Goal: Transaction & Acquisition: Purchase product/service

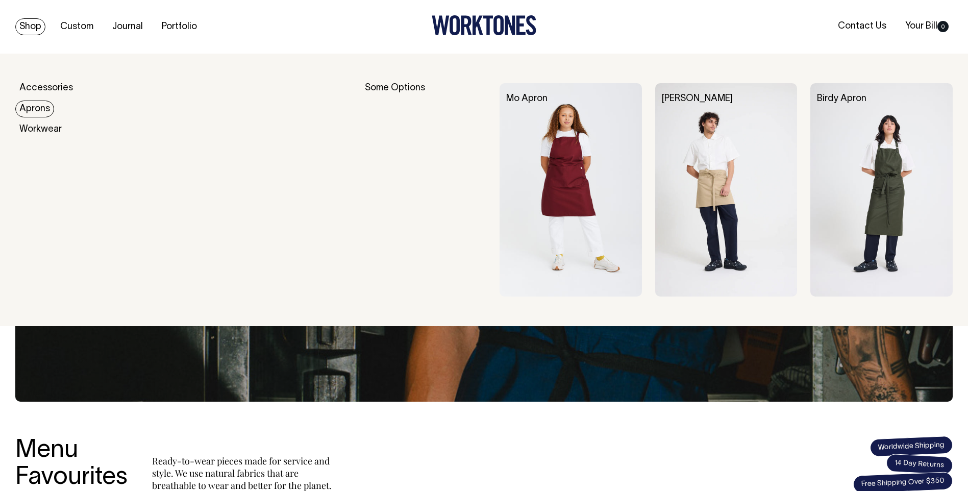
click at [35, 112] on link "Aprons" at bounding box center [34, 108] width 39 height 17
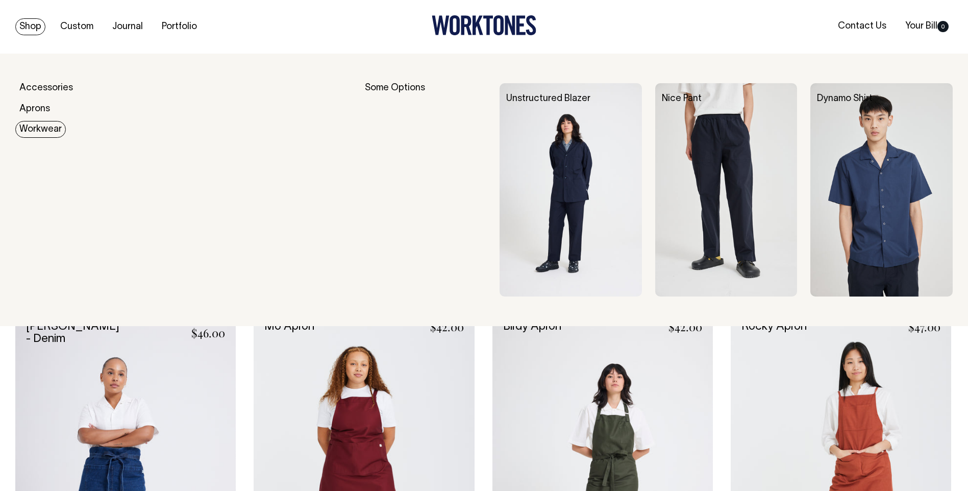
click at [41, 132] on link "Workwear" at bounding box center [40, 129] width 50 height 17
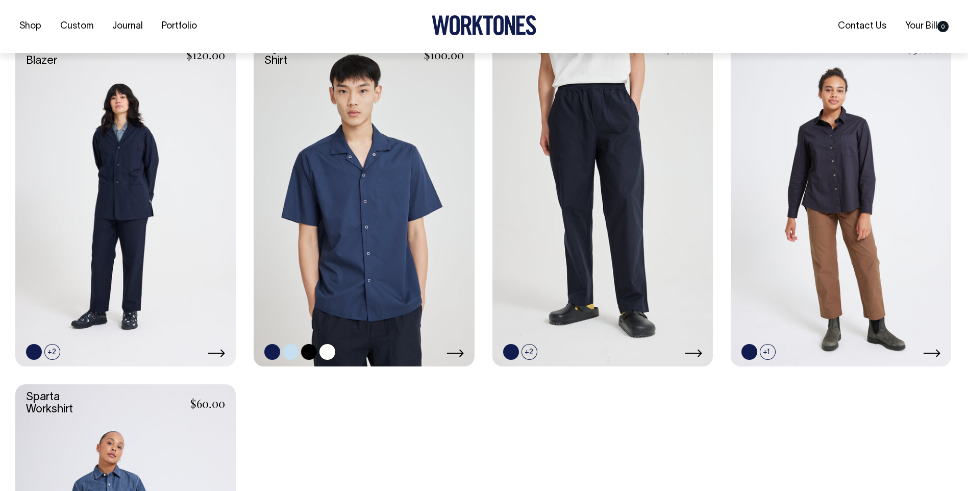
scroll to position [306, 0]
click at [290, 352] on link at bounding box center [291, 351] width 16 height 16
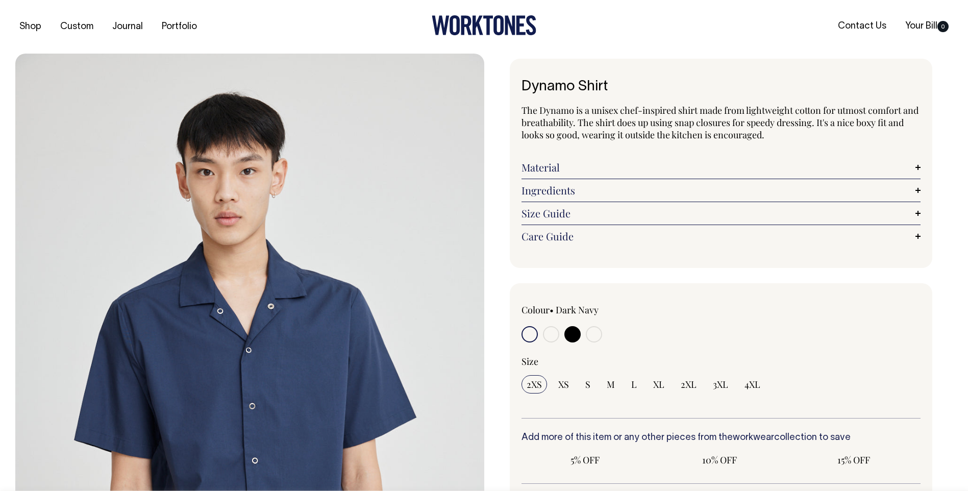
radio input "true"
select select "True Blue"
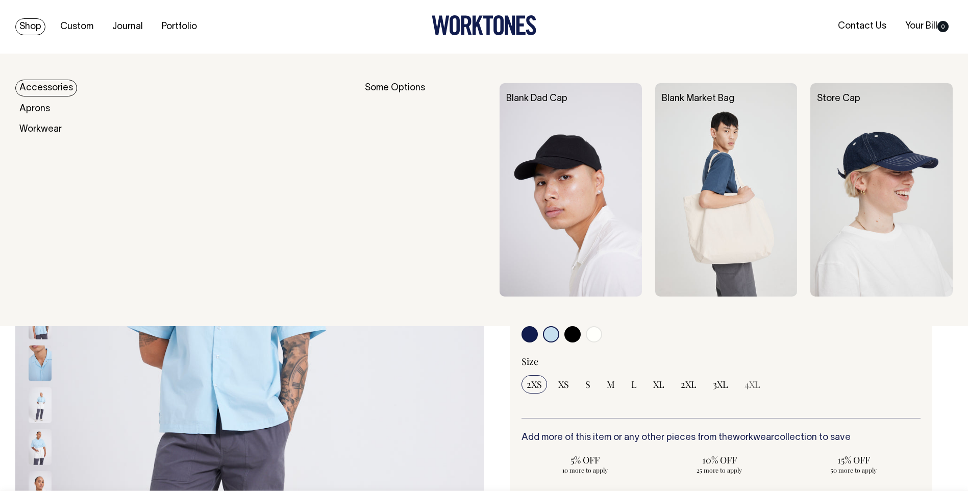
click at [28, 28] on link "Shop" at bounding box center [30, 26] width 30 height 17
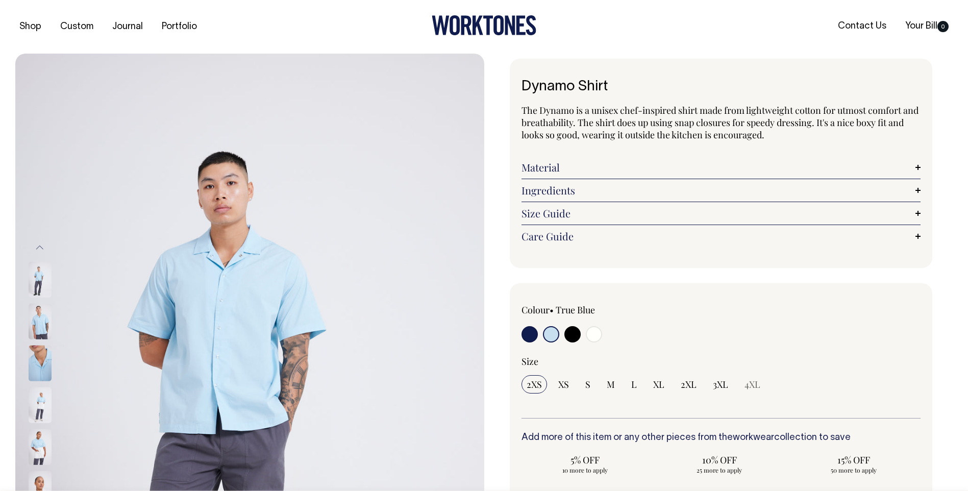
select select "True Blue"
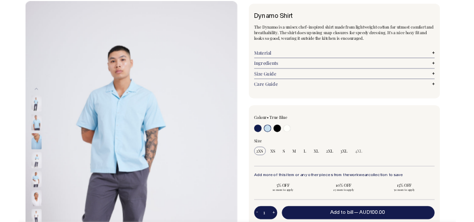
scroll to position [51, 0]
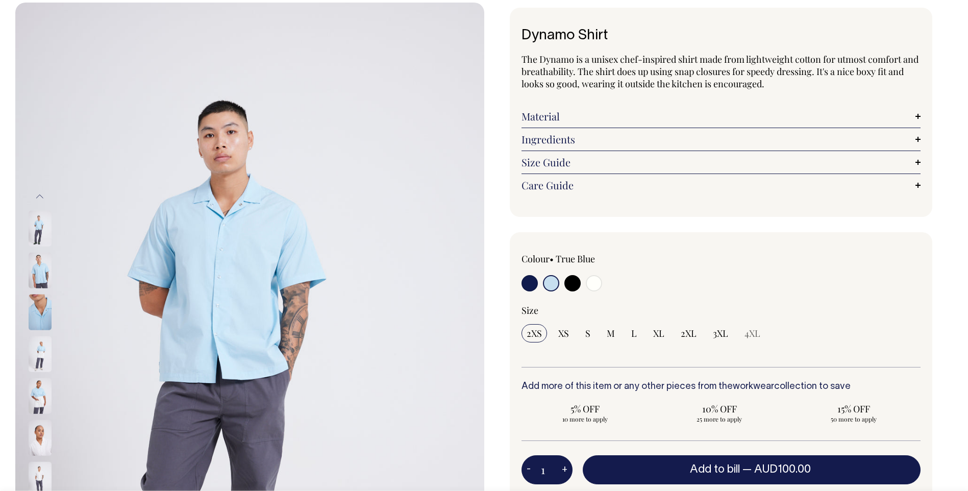
click at [931, 242] on div "Colour • True Blue" at bounding box center [721, 410] width 423 height 356
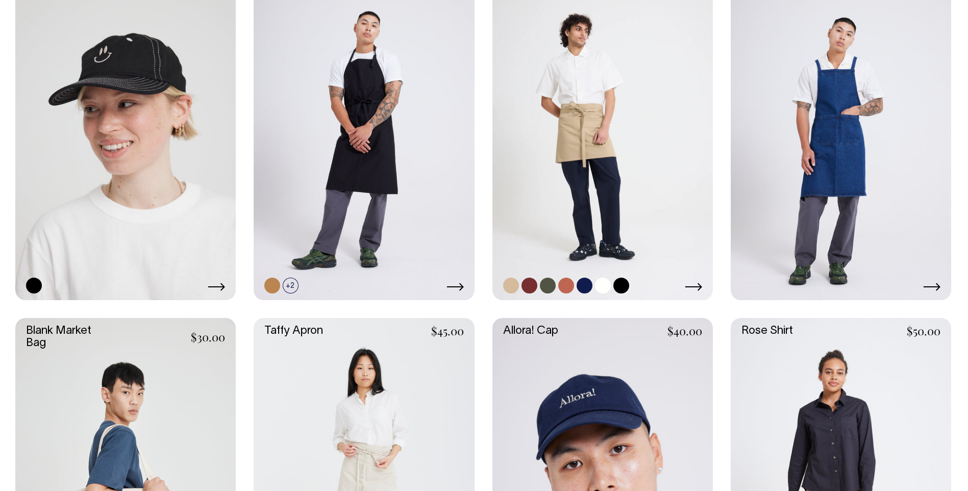
scroll to position [1377, 0]
click at [591, 142] on link at bounding box center [602, 135] width 220 height 330
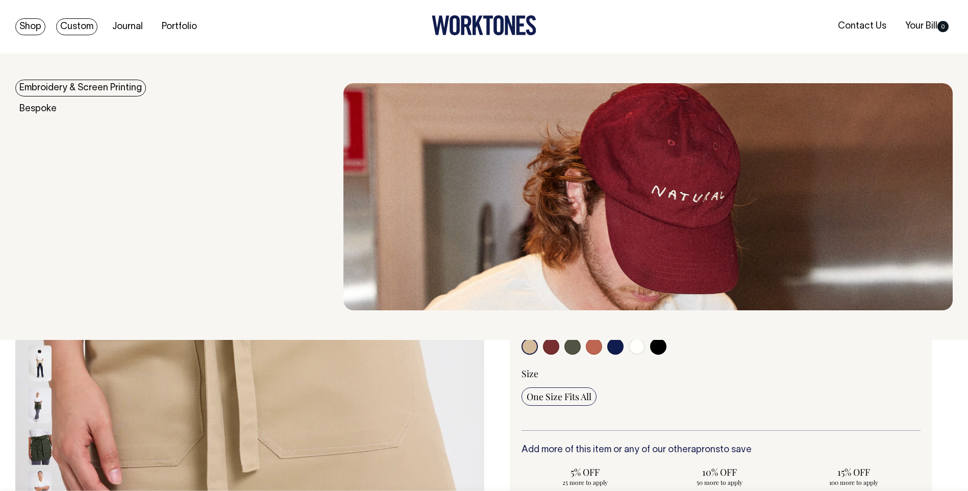
click at [37, 30] on link "Shop" at bounding box center [30, 26] width 30 height 17
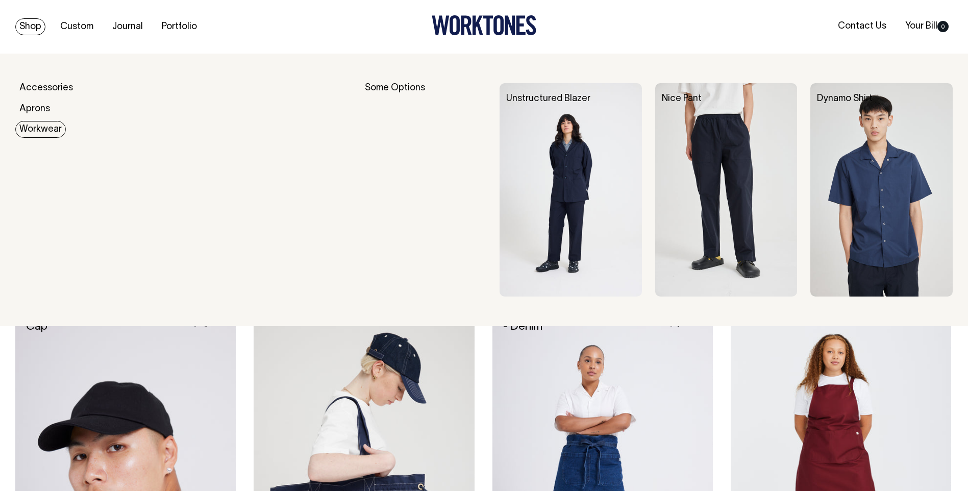
click at [31, 127] on link "Workwear" at bounding box center [40, 129] width 50 height 17
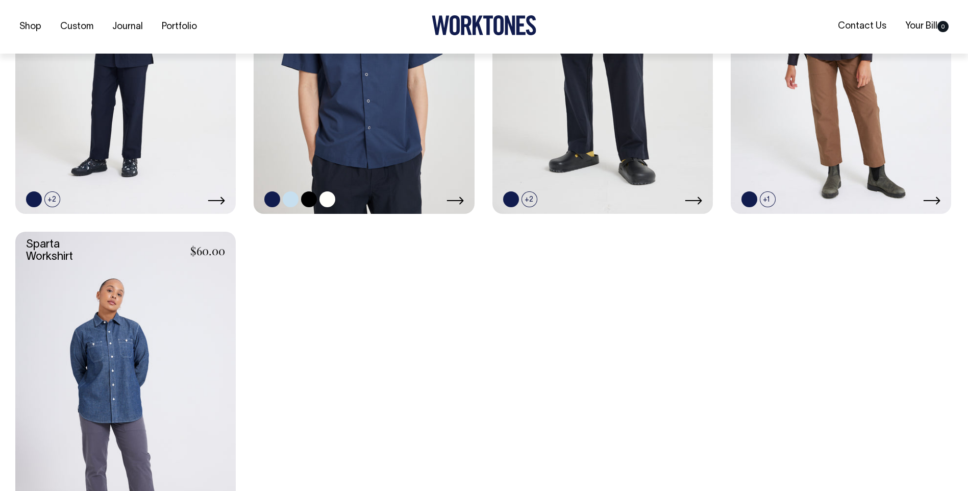
scroll to position [459, 0]
click at [295, 195] on link at bounding box center [291, 199] width 16 height 16
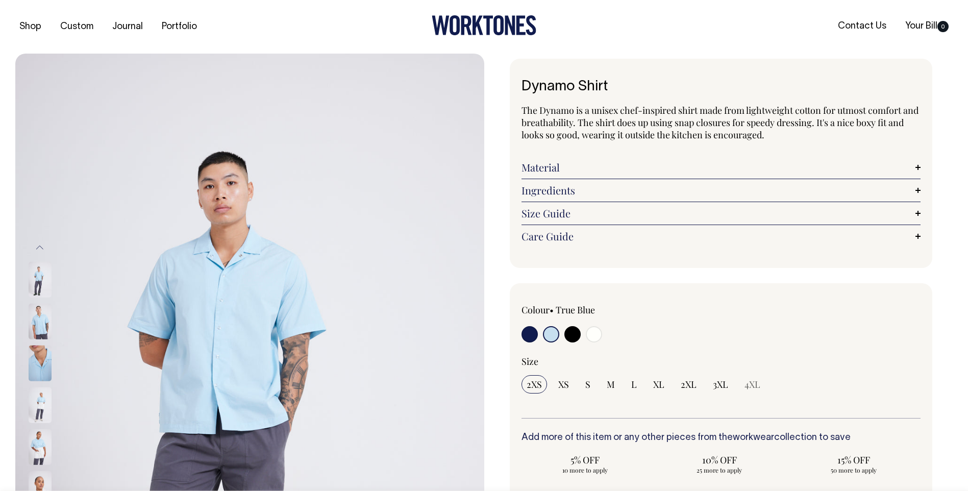
select select "True Blue"
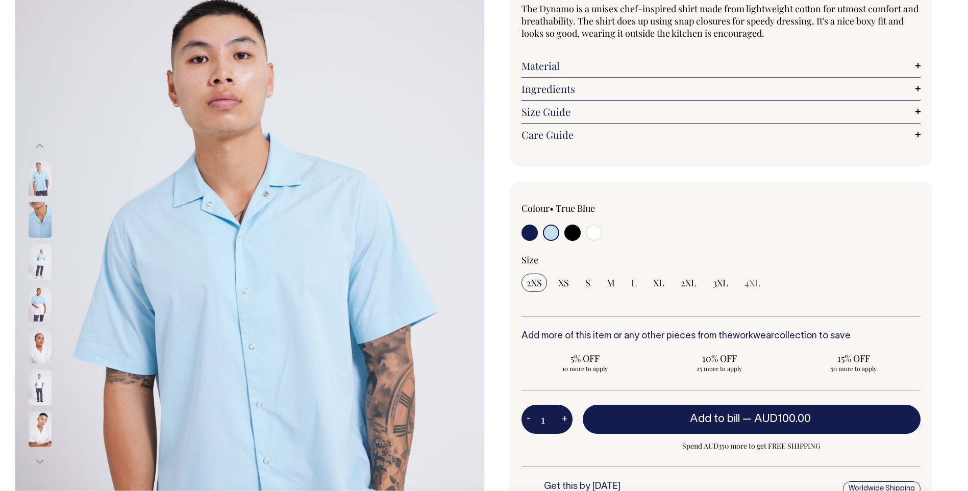
scroll to position [102, 0]
click at [39, 258] on img at bounding box center [40, 261] width 23 height 36
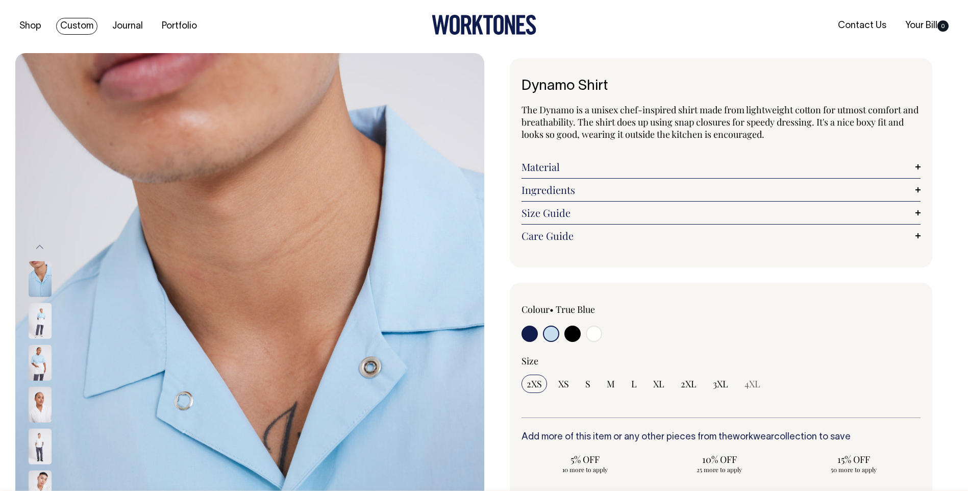
scroll to position [0, 0]
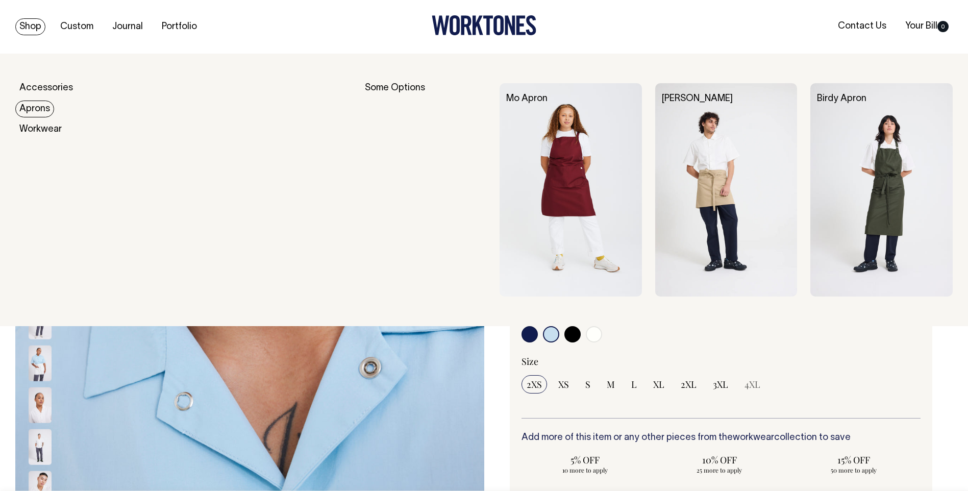
click at [37, 106] on link "Aprons" at bounding box center [34, 108] width 39 height 17
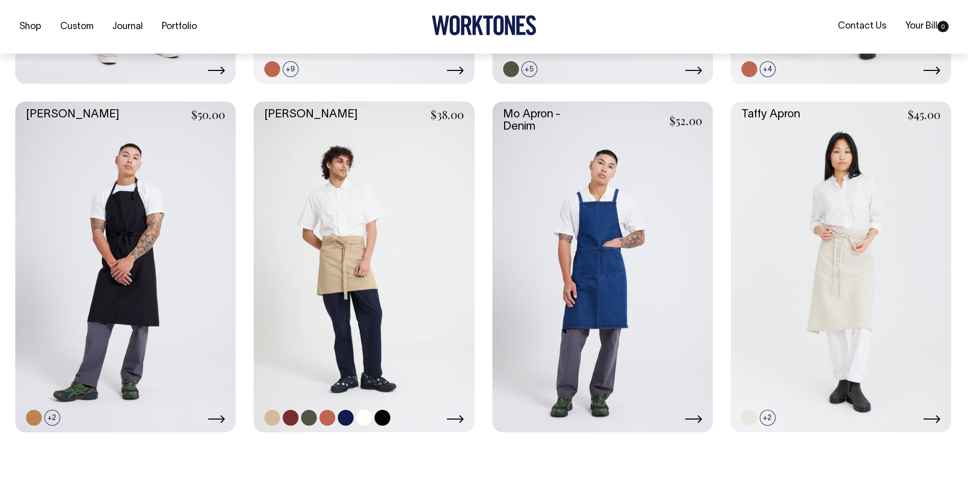
scroll to position [561, 0]
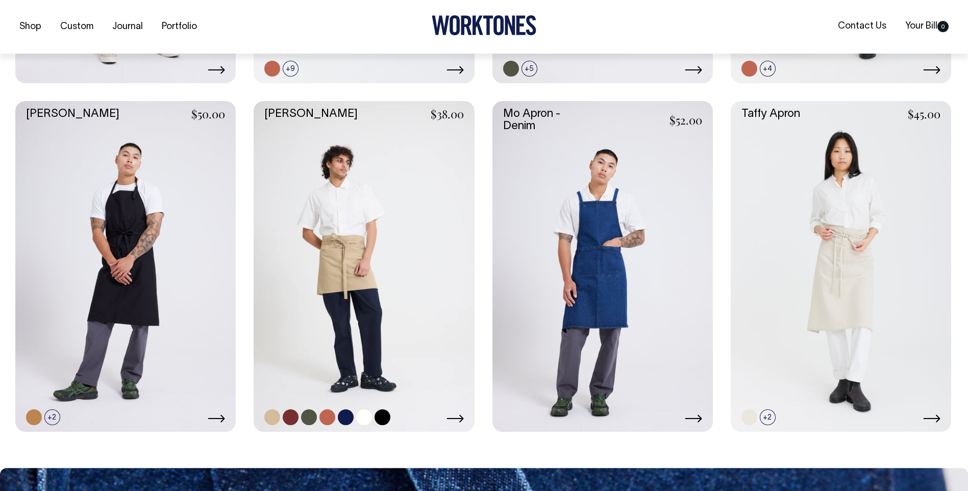
click at [355, 255] on link at bounding box center [363, 266] width 220 height 330
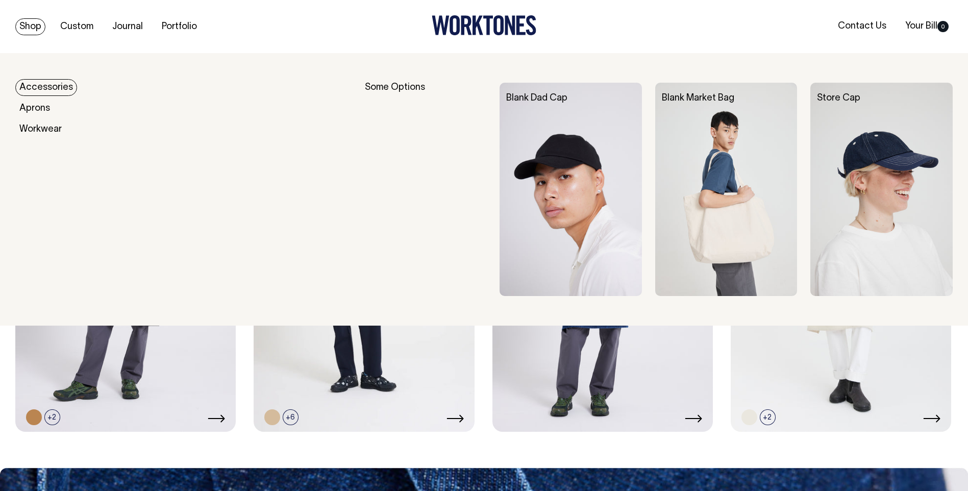
click at [41, 88] on link "Accessories" at bounding box center [46, 87] width 62 height 17
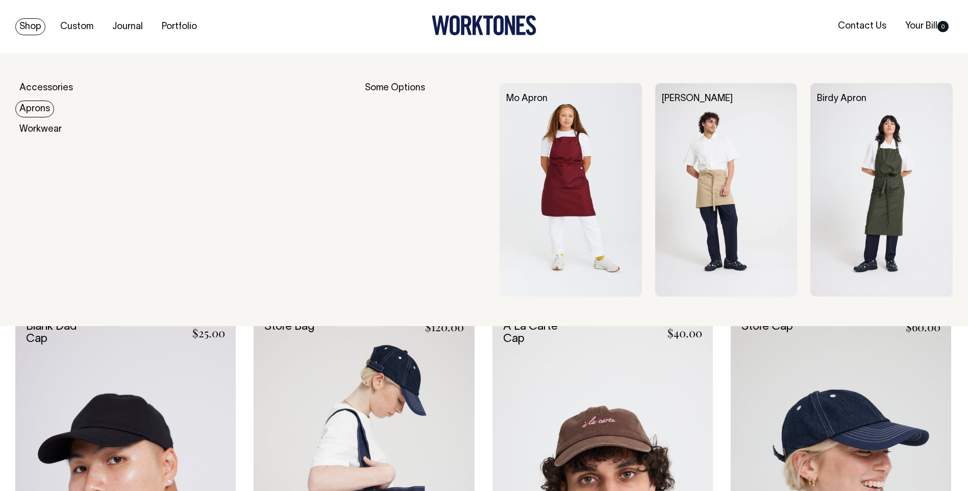
click at [30, 113] on link "Aprons" at bounding box center [34, 108] width 39 height 17
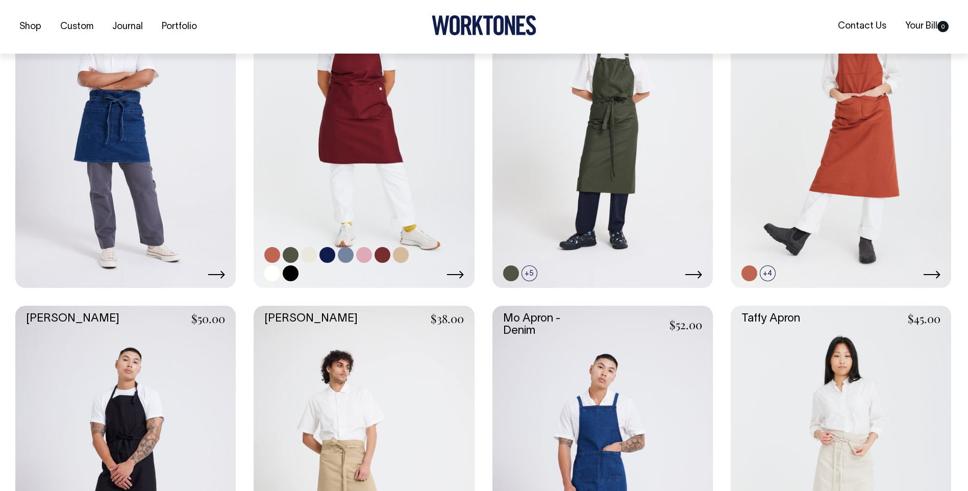
scroll to position [357, 0]
click at [314, 256] on link at bounding box center [309, 254] width 16 height 16
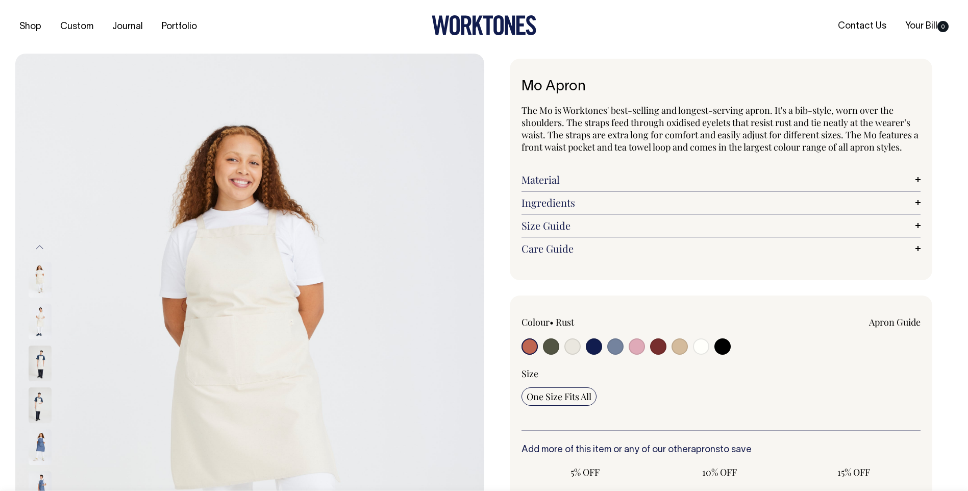
radio input "true"
radio input "false"
select select "Natural"
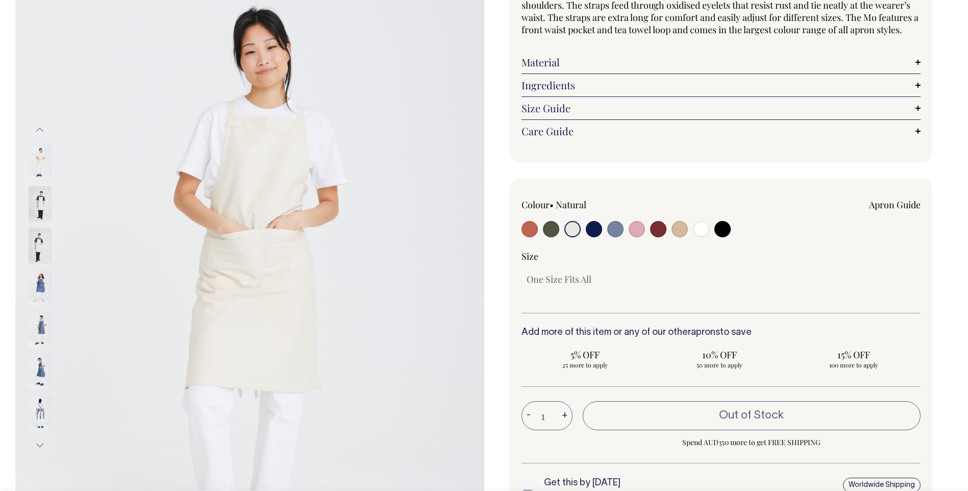
scroll to position [105, 0]
